Goal: Check status: Check status

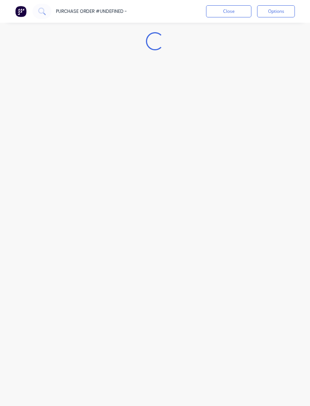
scroll to position [24, 0]
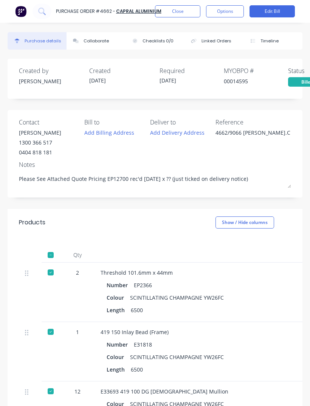
type textarea "x"
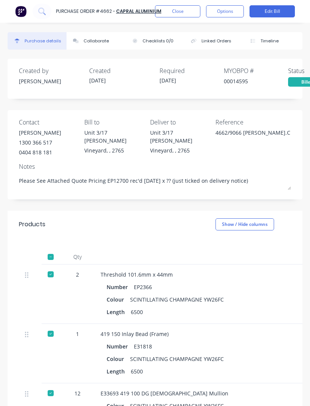
click at [193, 7] on button "Close" at bounding box center [177, 11] width 45 height 12
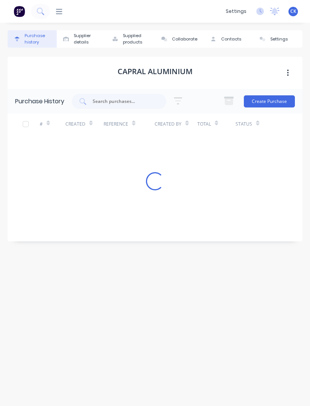
click at [142, 98] on input "text" at bounding box center [123, 102] width 63 height 8
type input "5"
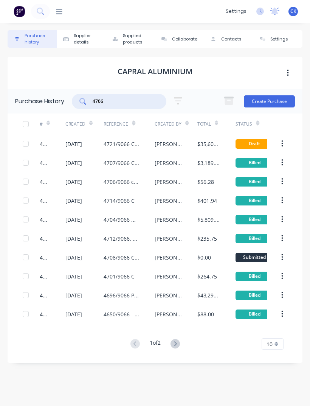
click at [130, 98] on input "4706" at bounding box center [123, 102] width 63 height 8
type input "4"
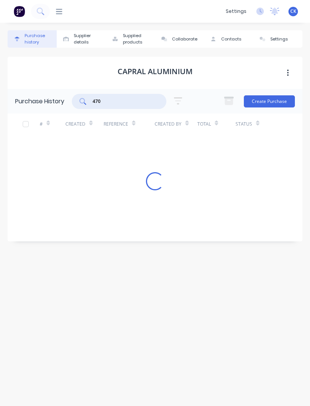
type input "4706"
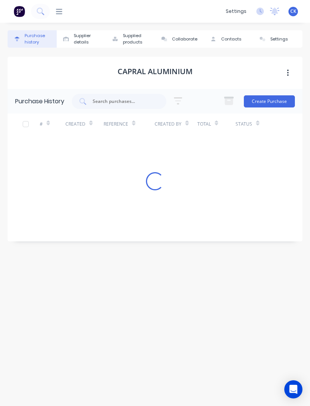
click at [125, 98] on input "text" at bounding box center [123, 102] width 63 height 8
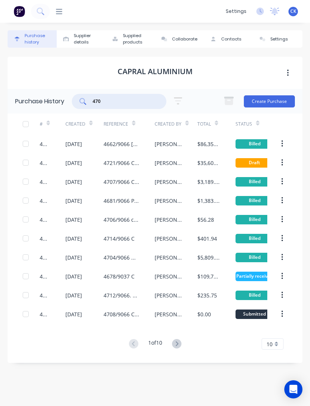
type input "4706"
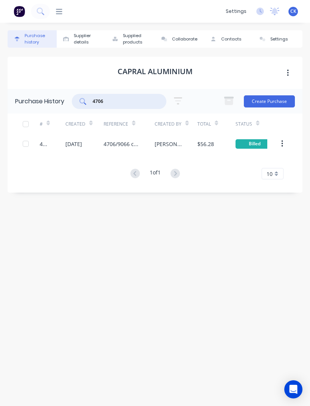
click at [81, 152] on div "[DATE]" at bounding box center [84, 143] width 38 height 19
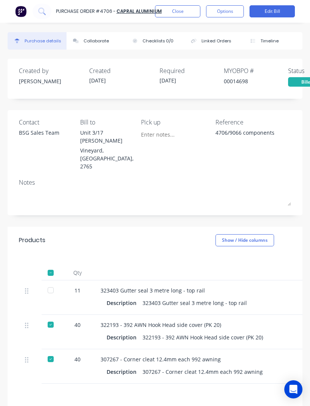
click at [51, 283] on div at bounding box center [50, 290] width 15 height 15
type textarea "x"
click at [181, 7] on button "Close" at bounding box center [177, 11] width 45 height 12
